Goal: Information Seeking & Learning: Learn about a topic

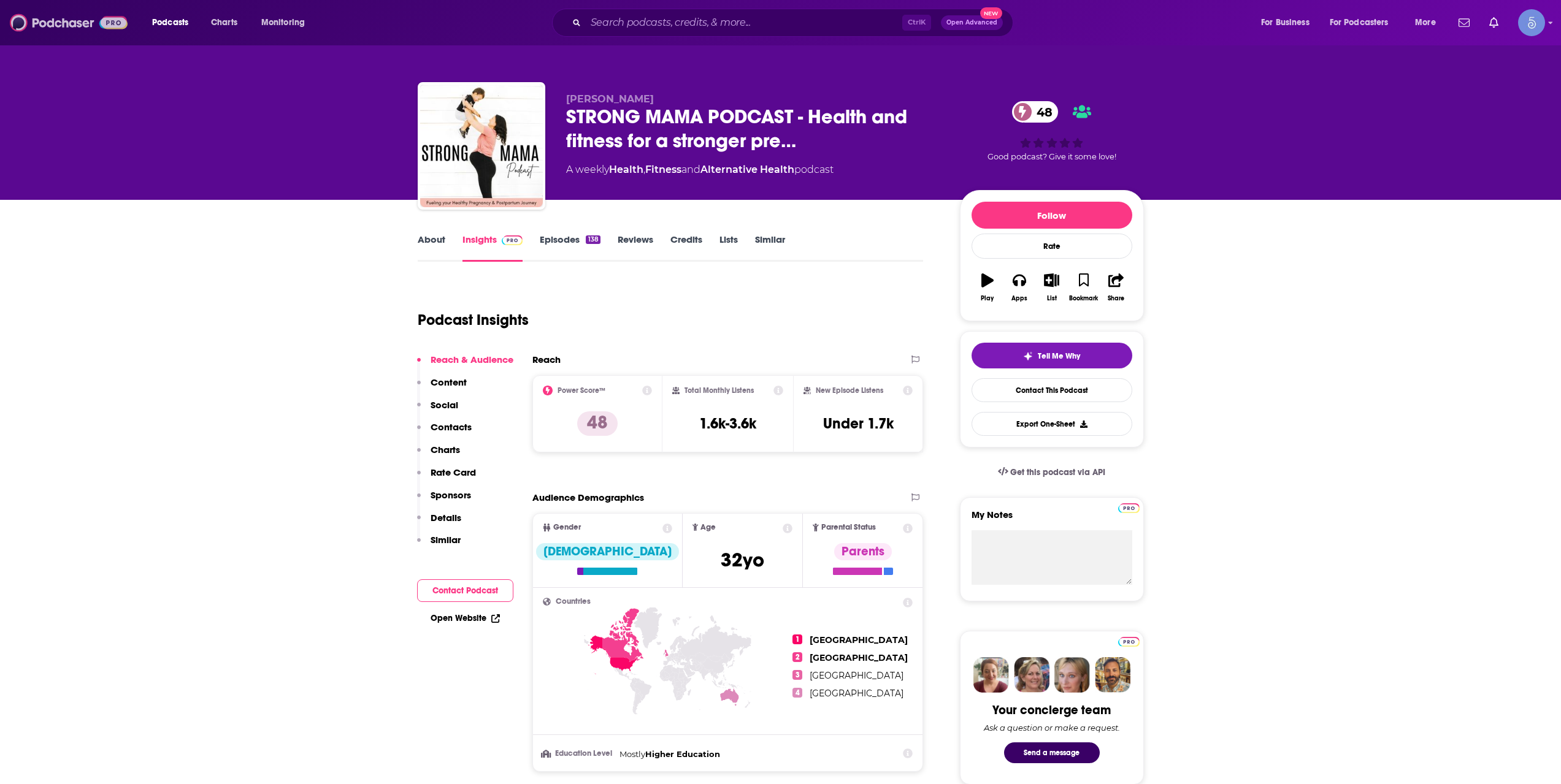
click at [98, 23] on img at bounding box center [68, 22] width 118 height 23
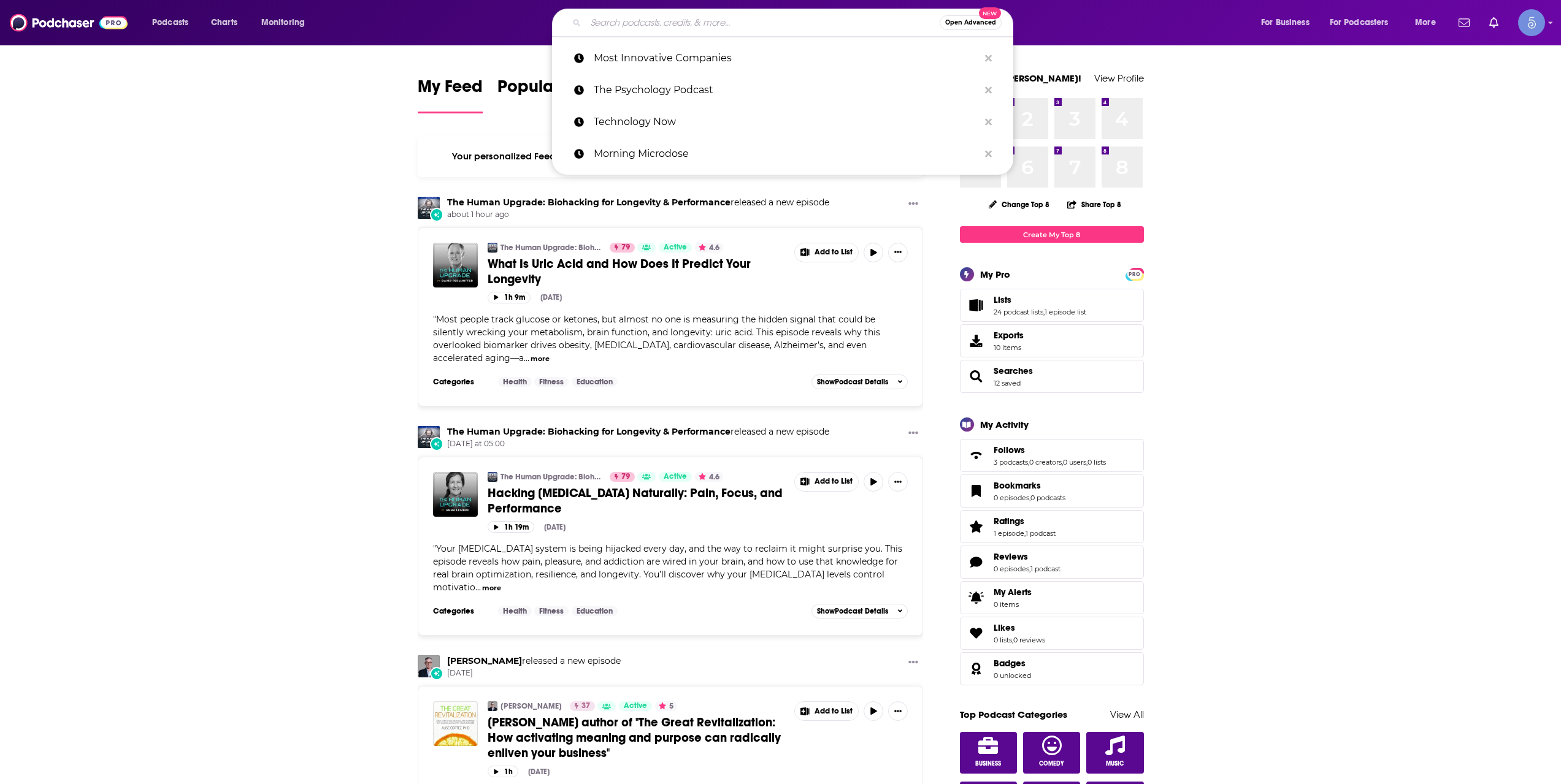
click at [731, 22] on input "Search podcasts, credits, & more..." at bounding box center [762, 22] width 354 height 20
paste input "Healthy Mind, Healthy Life"
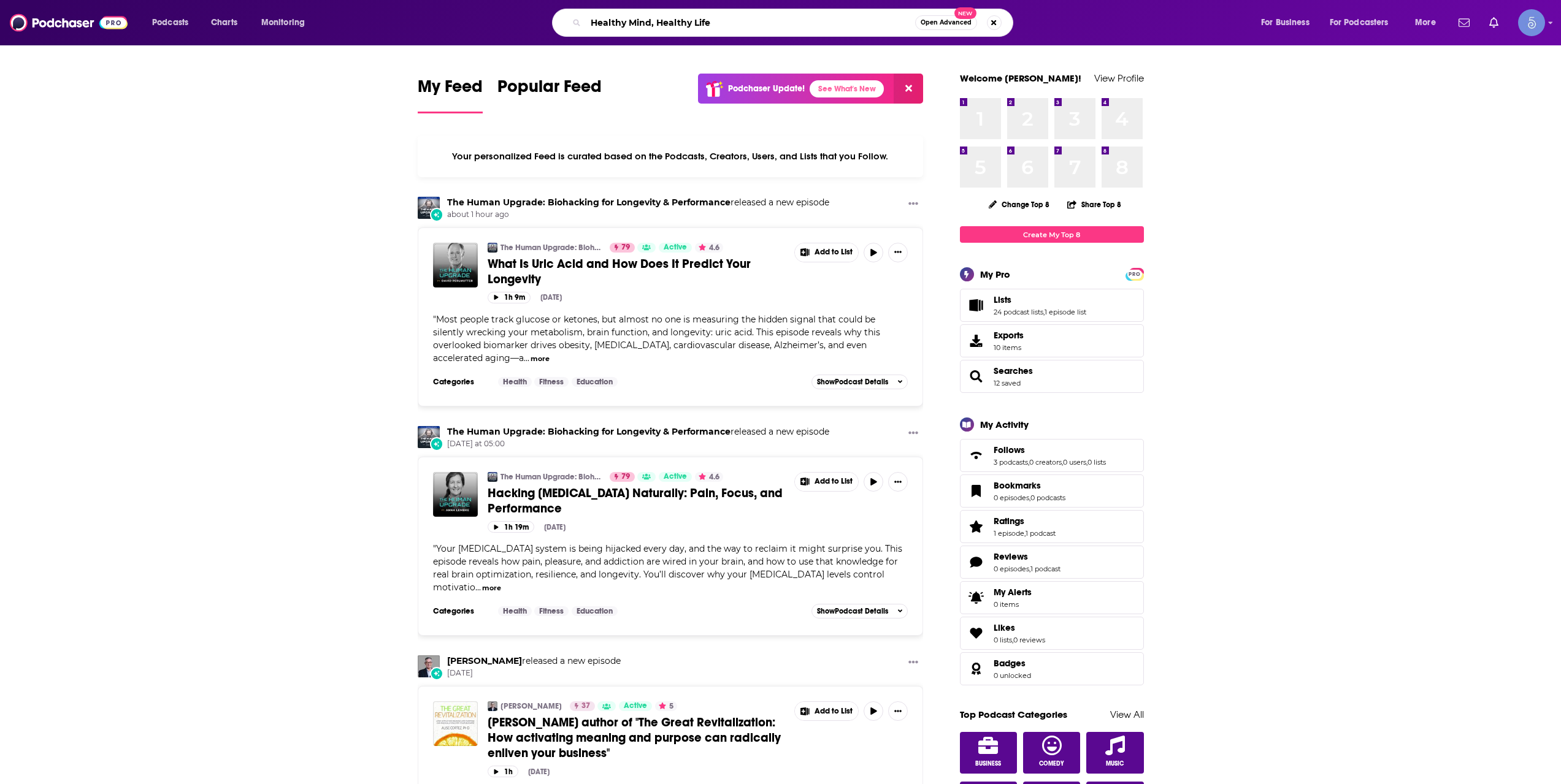
type input "Healthy Mind, Healthy Life"
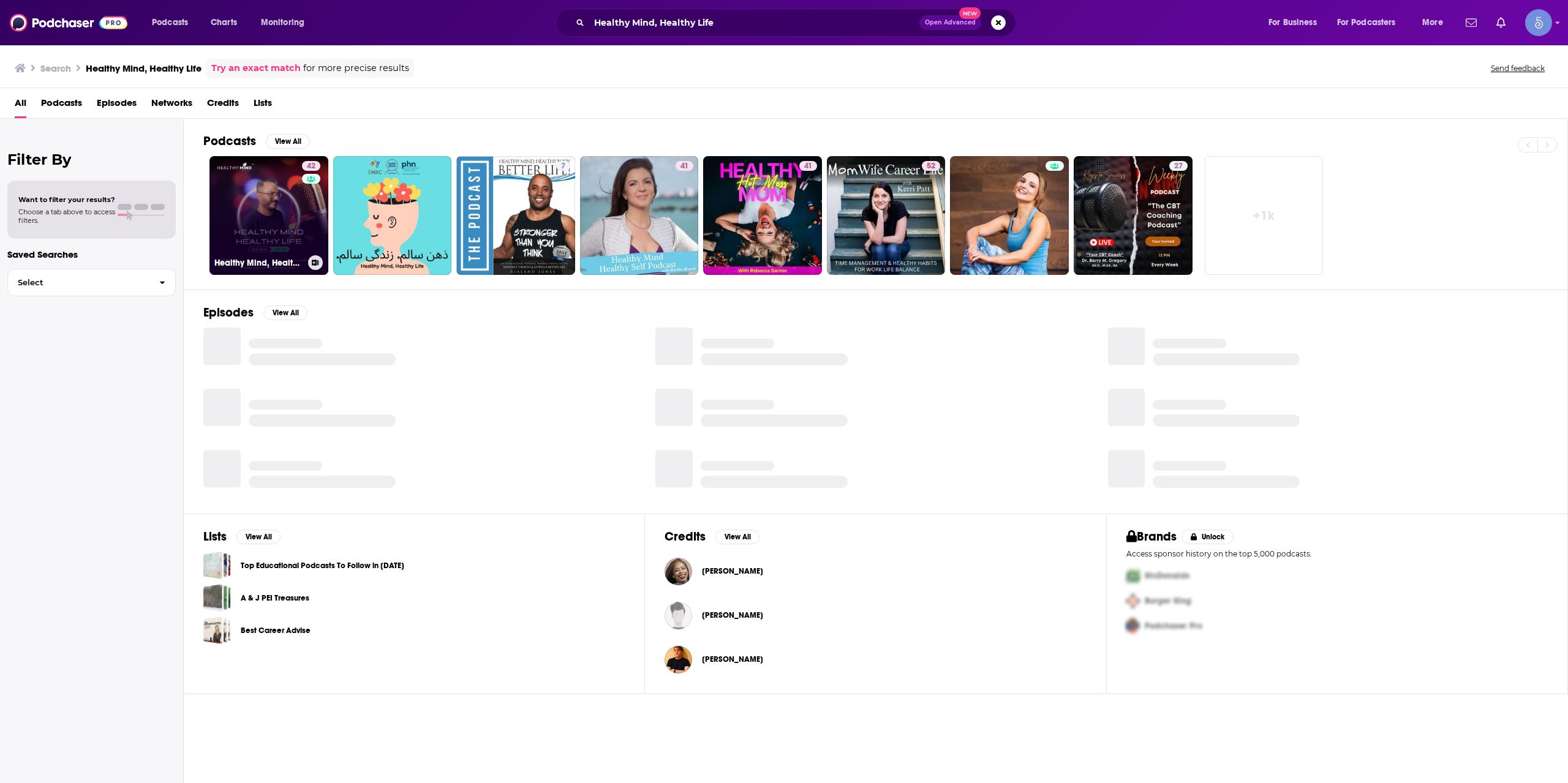
click at [275, 198] on link "42 Healthy Mind, Healthy Life" at bounding box center [269, 215] width 119 height 119
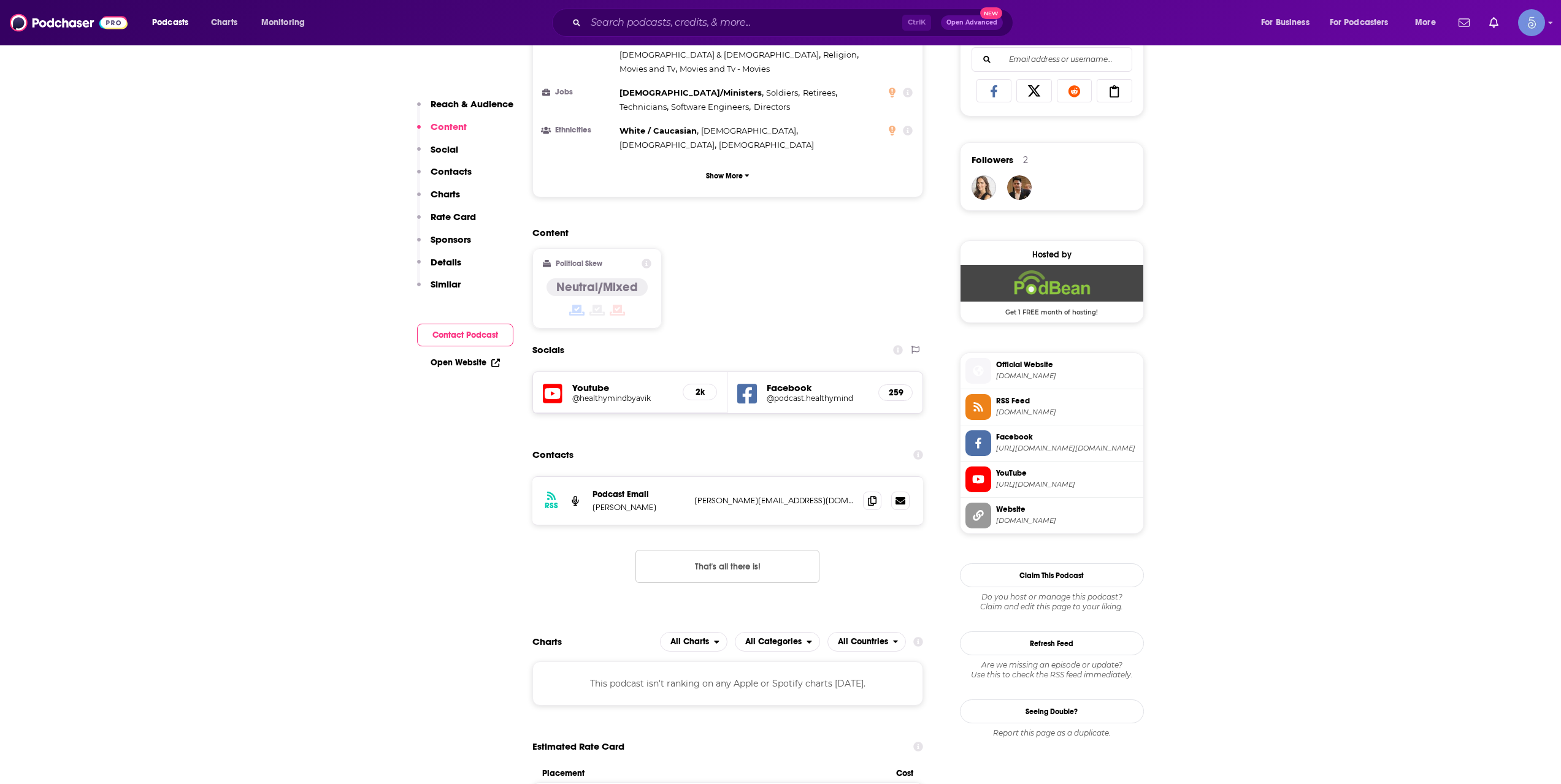
scroll to position [817, 0]
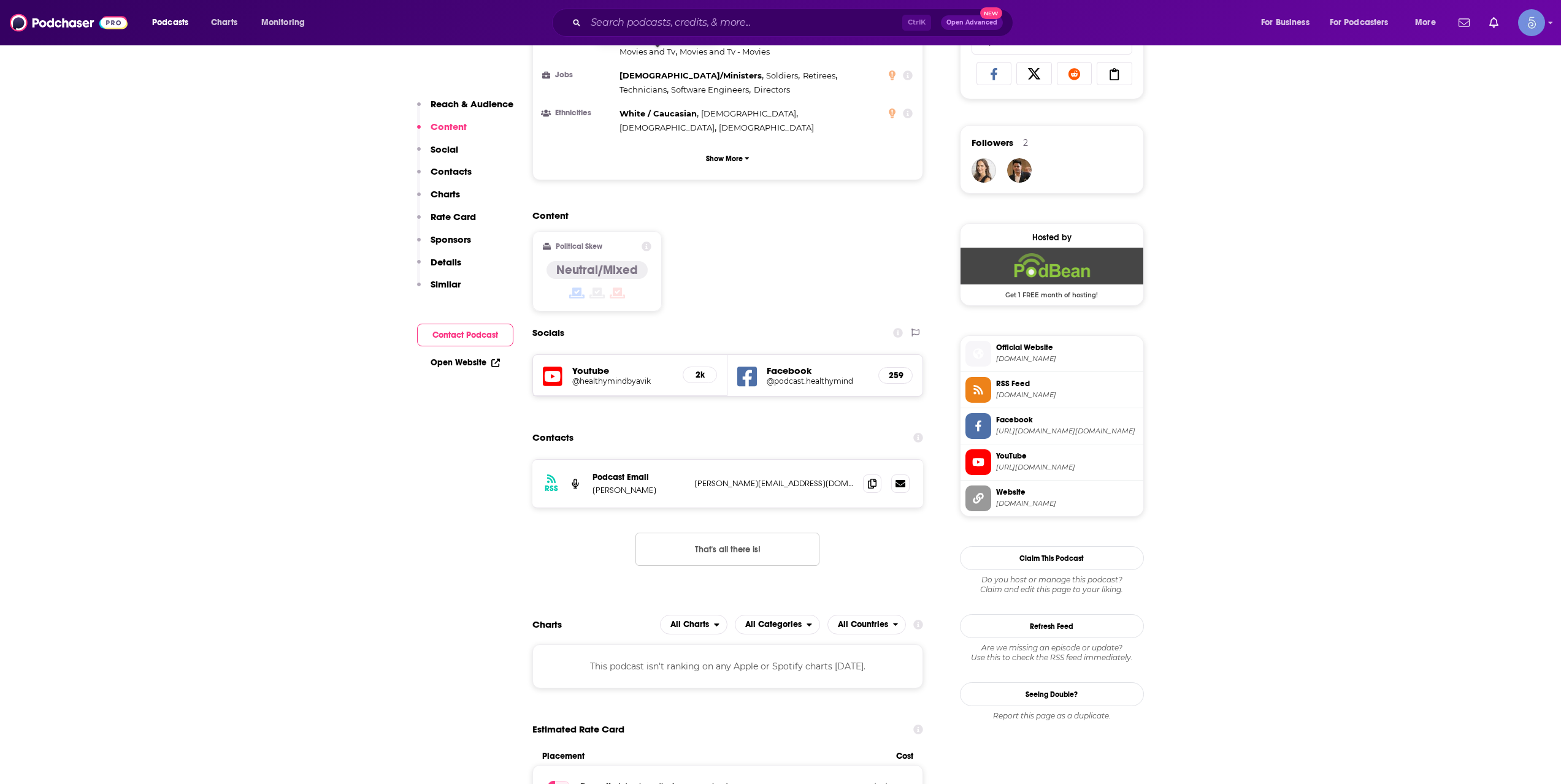
click at [659, 34] on div "Ctrl K Open Advanced New" at bounding box center [782, 22] width 461 height 28
click at [674, 27] on input "Search podcasts, credits, & more..." at bounding box center [744, 22] width 317 height 20
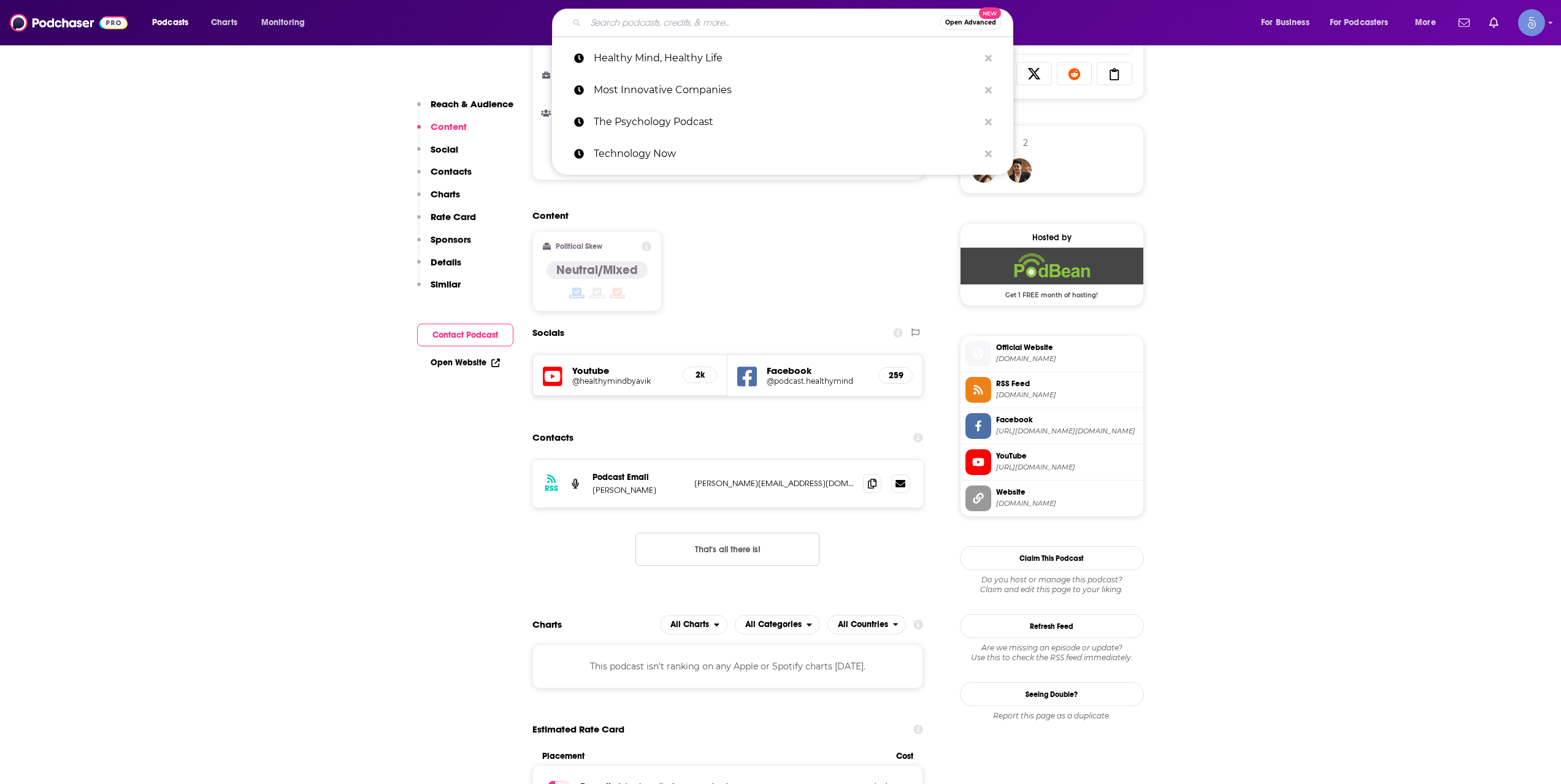
paste input "M26 FIT Podcast"
type input "M26 FIT Podcast"
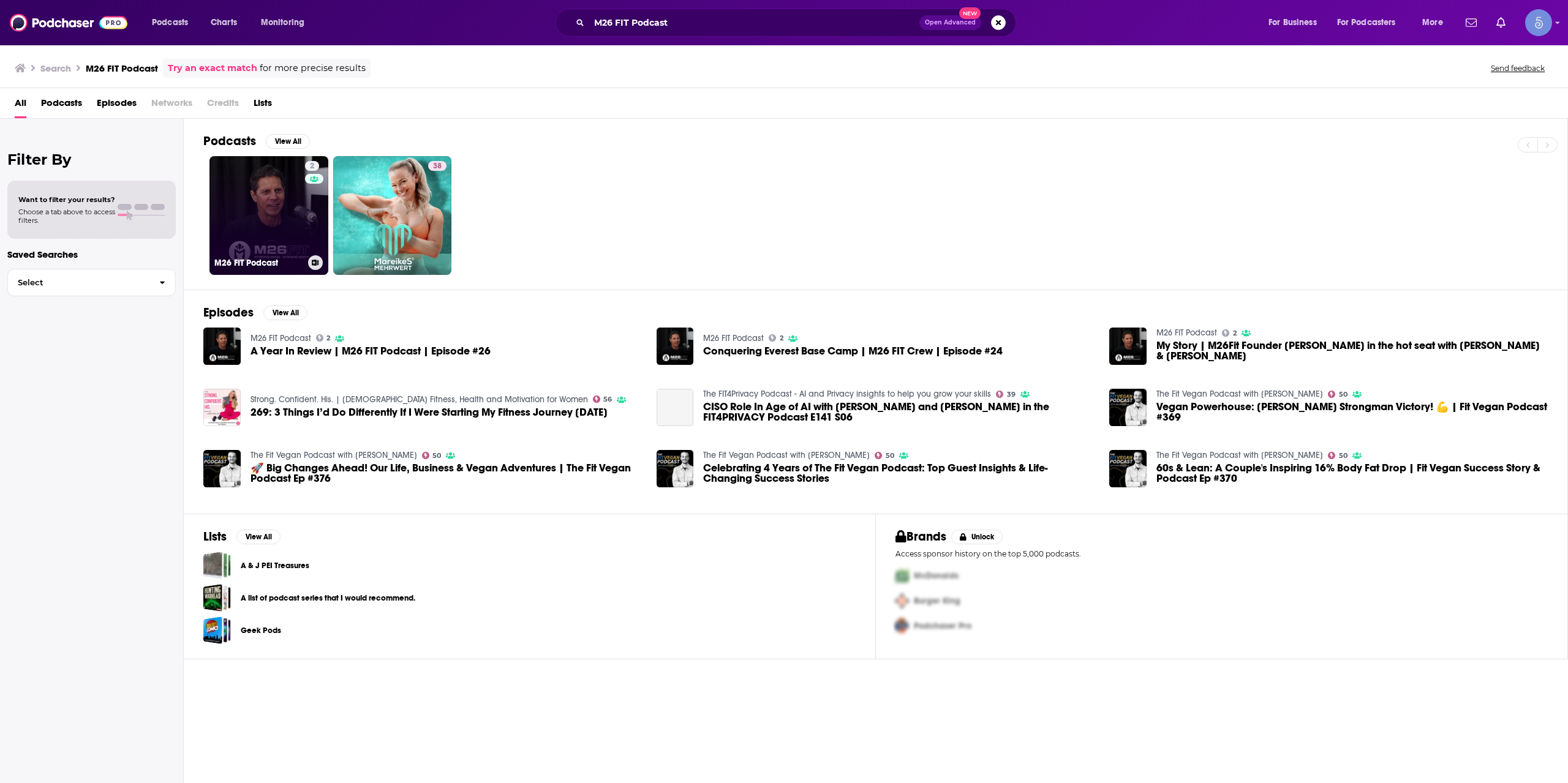
click at [302, 235] on link "2 M26 FIT Podcast" at bounding box center [269, 215] width 119 height 119
